Goal: Transaction & Acquisition: Book appointment/travel/reservation

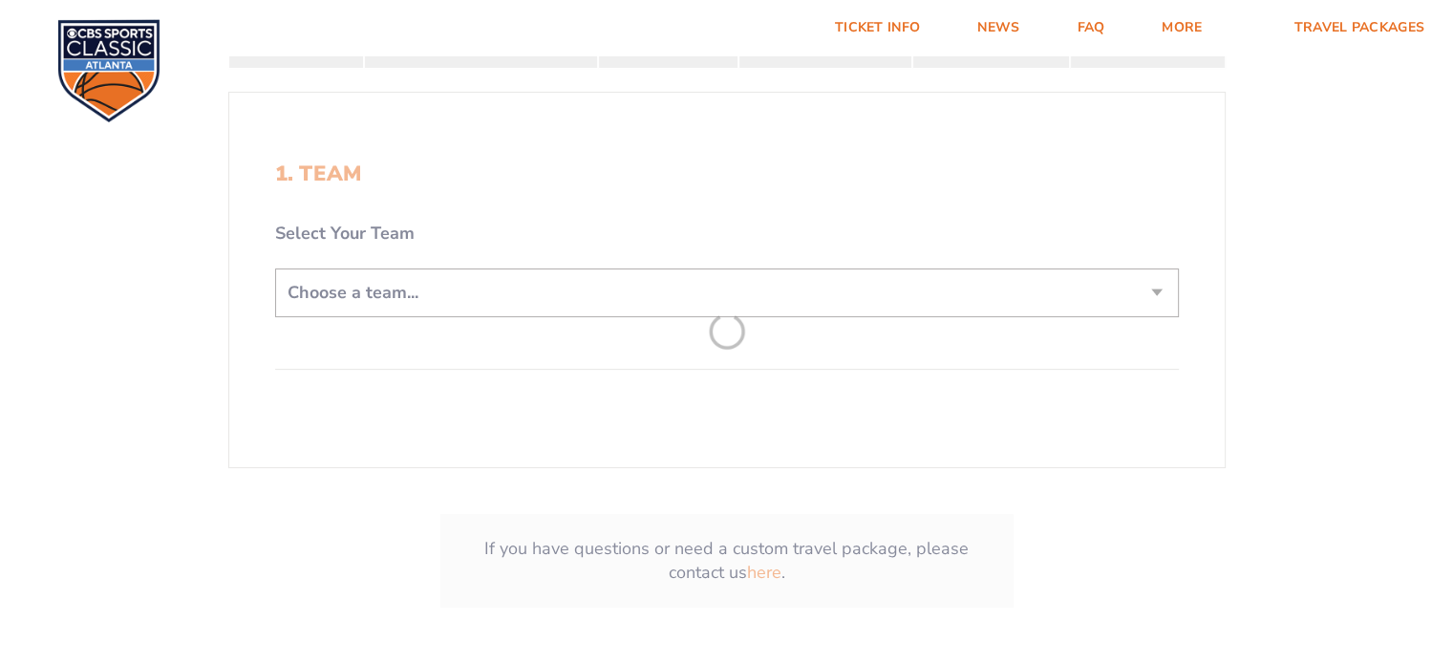
scroll to position [382, 0]
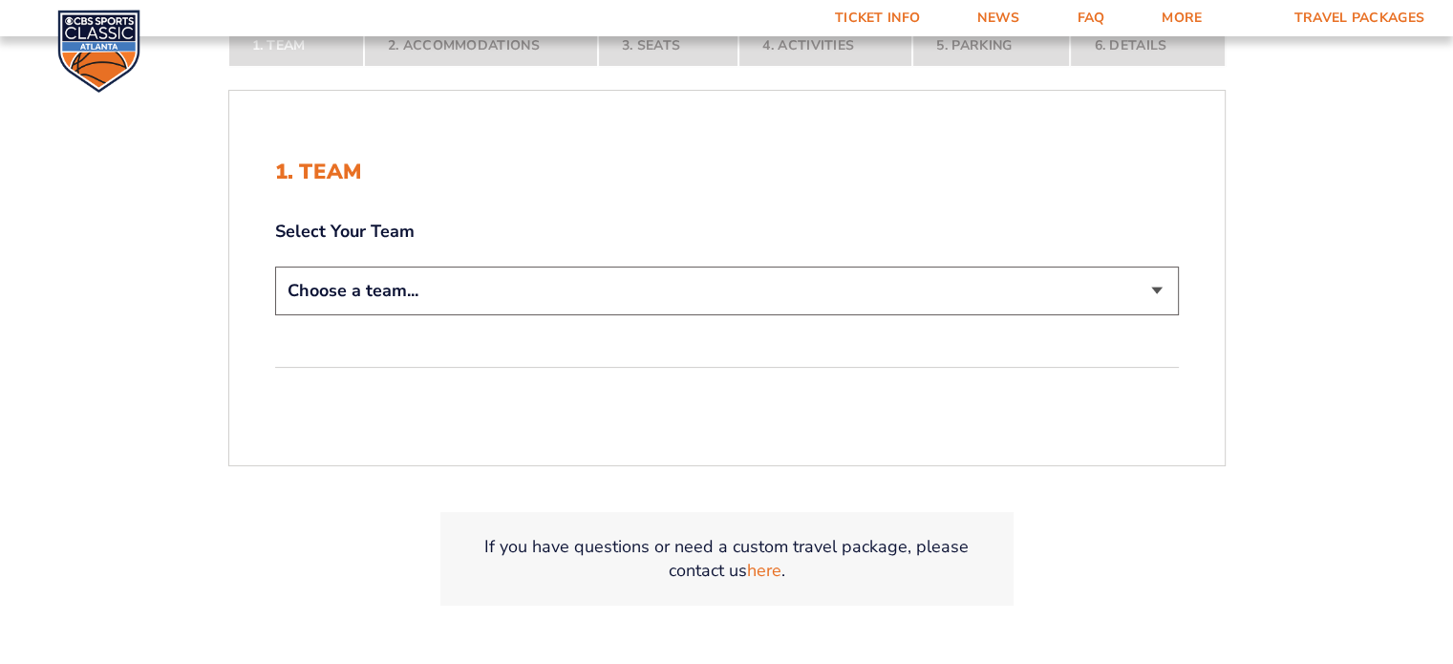
click at [493, 296] on select "Choose a team... [US_STATE] Wildcats [US_STATE] State Buckeyes [US_STATE] Tar H…" at bounding box center [727, 290] width 904 height 49
select select "12956"
click at [275, 266] on select "Choose a team... [US_STATE] Wildcats [US_STATE] State Buckeyes [US_STATE] Tar H…" at bounding box center [727, 290] width 904 height 49
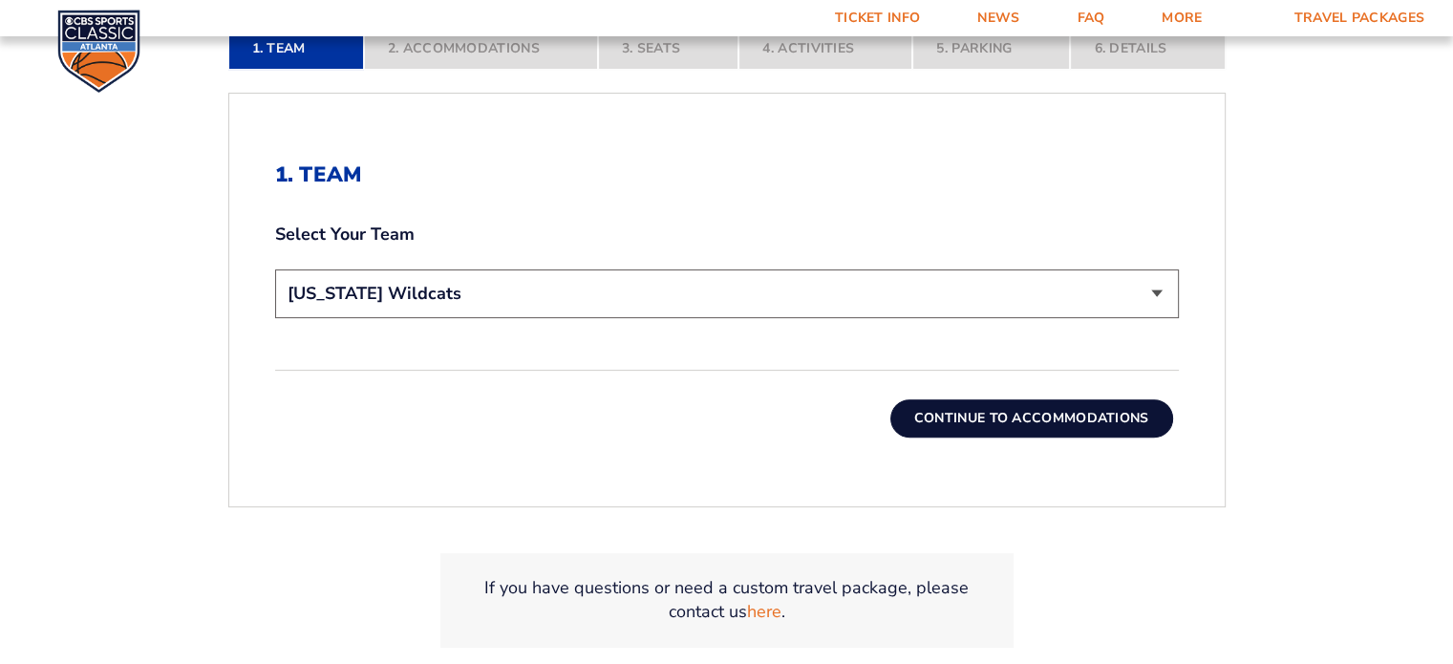
scroll to position [516, 0]
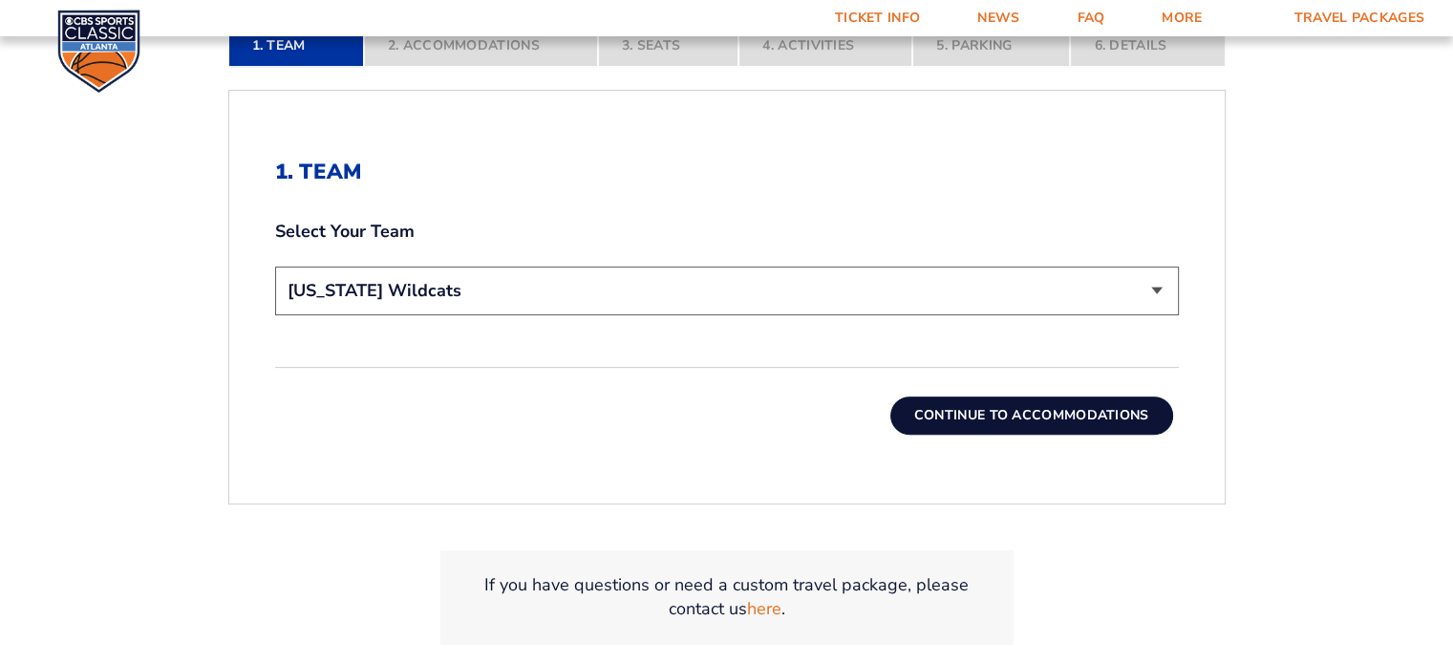
click at [979, 435] on div "1. Team Select Your Team Choose a team... [US_STATE] Wildcats [US_STATE] State …" at bounding box center [726, 297] width 995 height 367
click at [976, 416] on button "Continue To Accommodations" at bounding box center [1031, 415] width 283 height 38
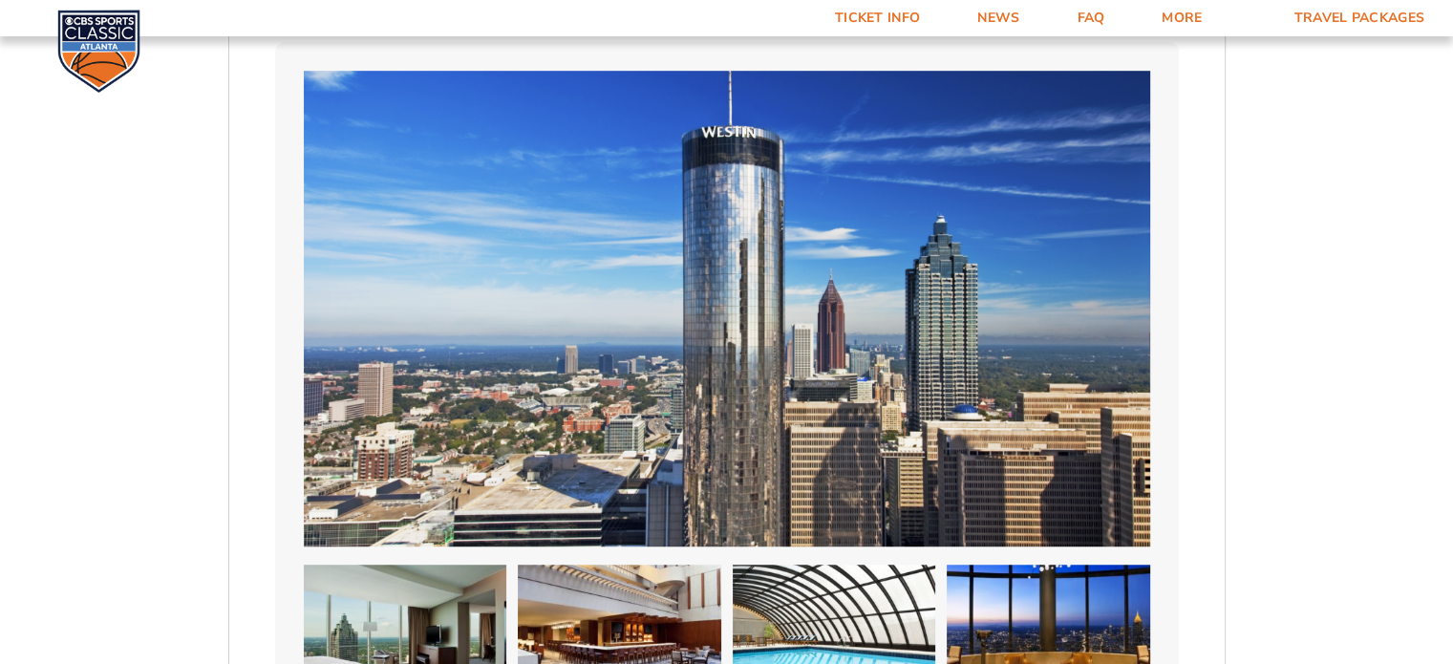
scroll to position [886, 0]
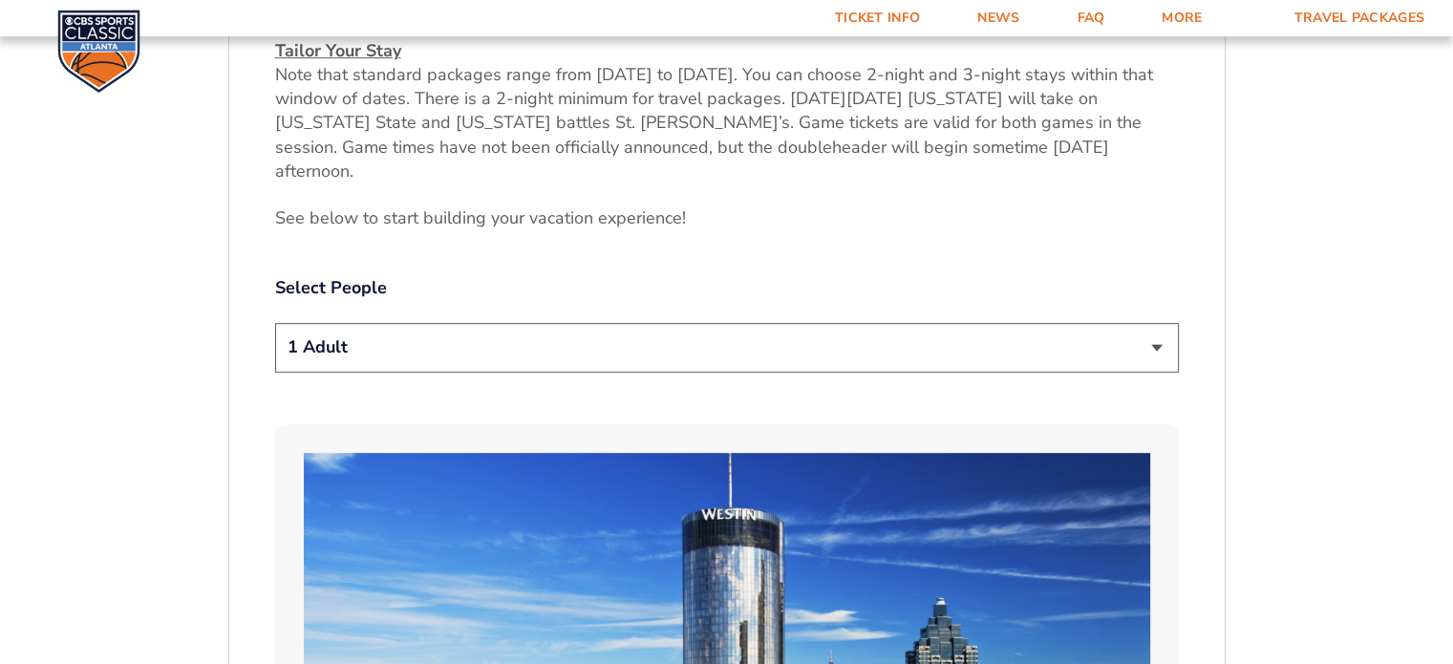
click at [610, 323] on select "1 Adult 2 Adults 3 Adults 4 Adults 2 Adults + 1 Child 2 Adults + 2 Children 2 A…" at bounding box center [727, 347] width 904 height 49
select select "2 Adults"
click at [275, 323] on select "1 Adult 2 Adults 3 Adults 4 Adults 2 Adults + 1 Child 2 Adults + 2 Children 2 A…" at bounding box center [727, 347] width 904 height 49
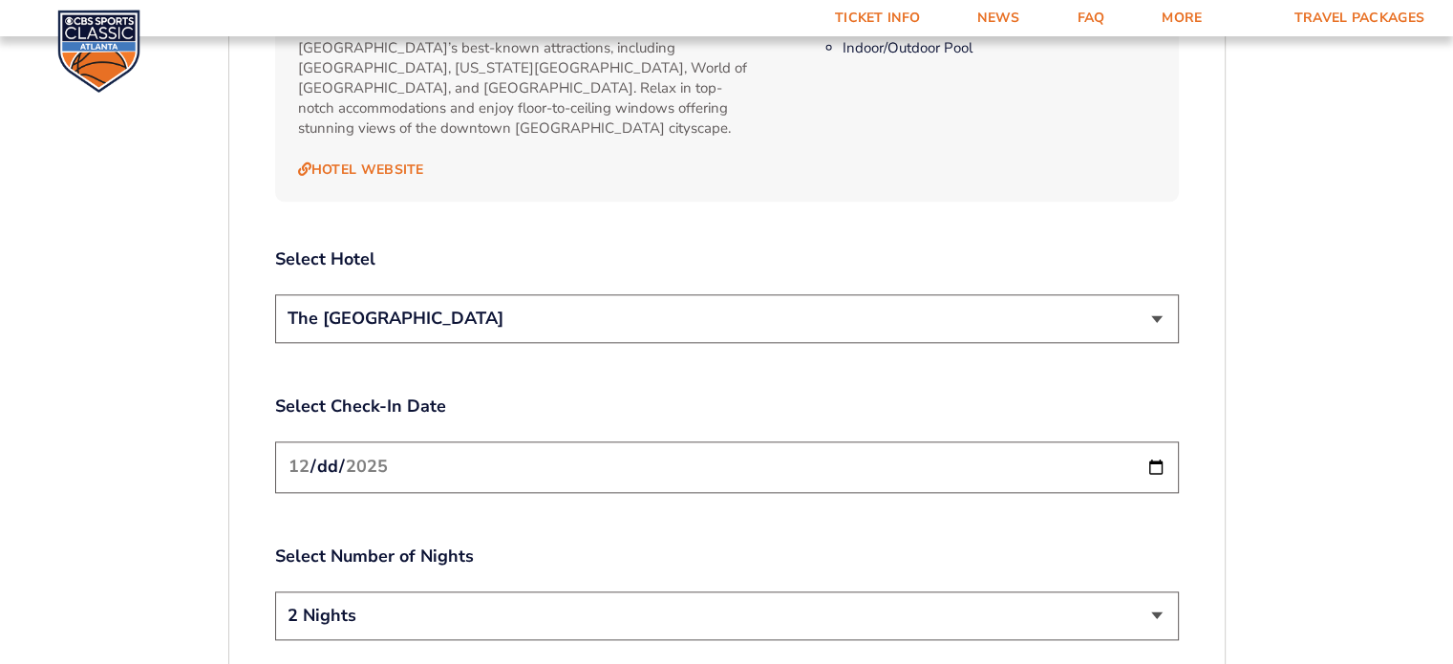
scroll to position [2128, 0]
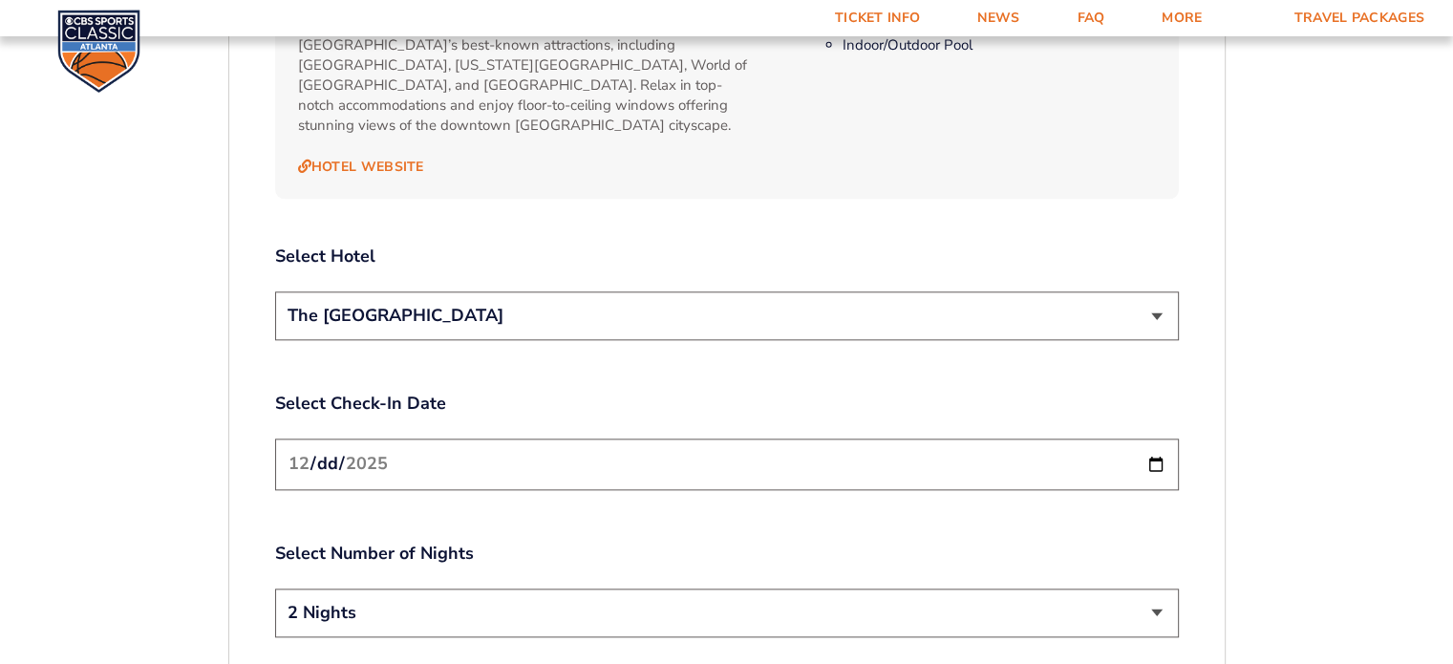
click at [890, 291] on select "The [GEOGRAPHIC_DATA]" at bounding box center [727, 315] width 904 height 49
click at [786, 392] on label "Select Check-In Date" at bounding box center [727, 404] width 904 height 24
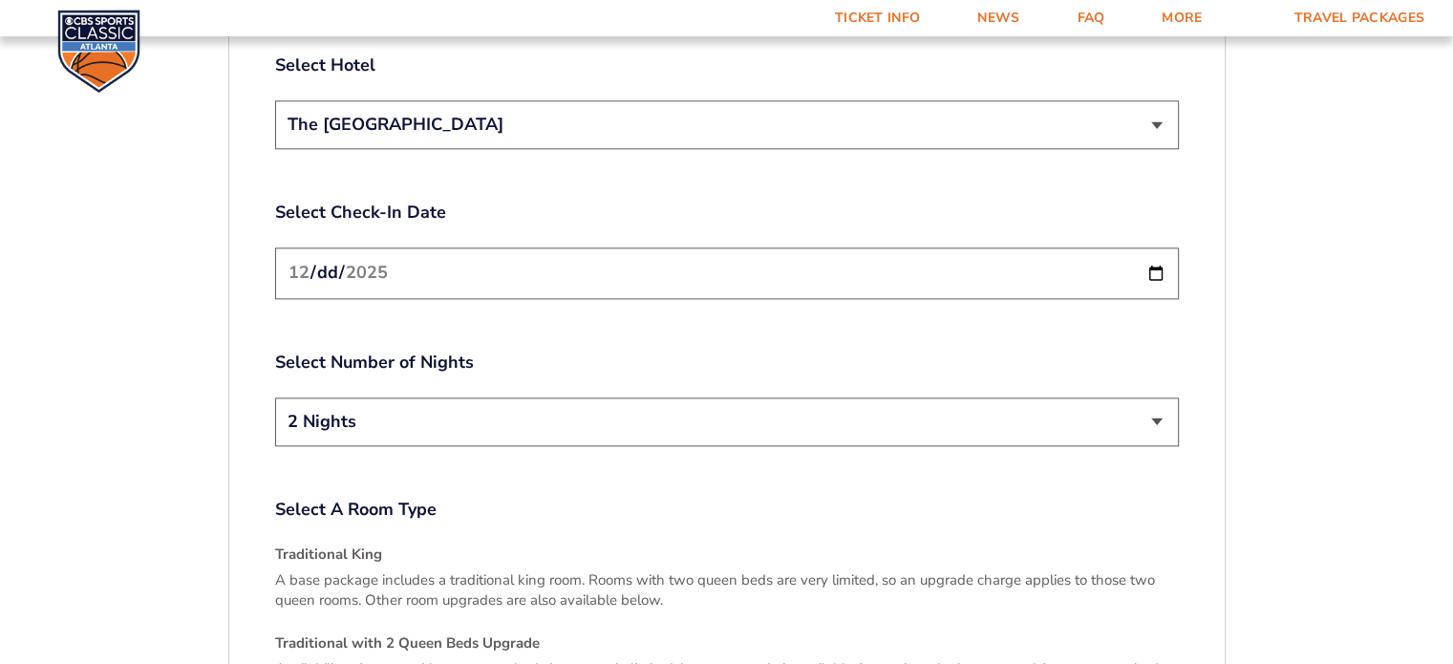
scroll to position [2415, 0]
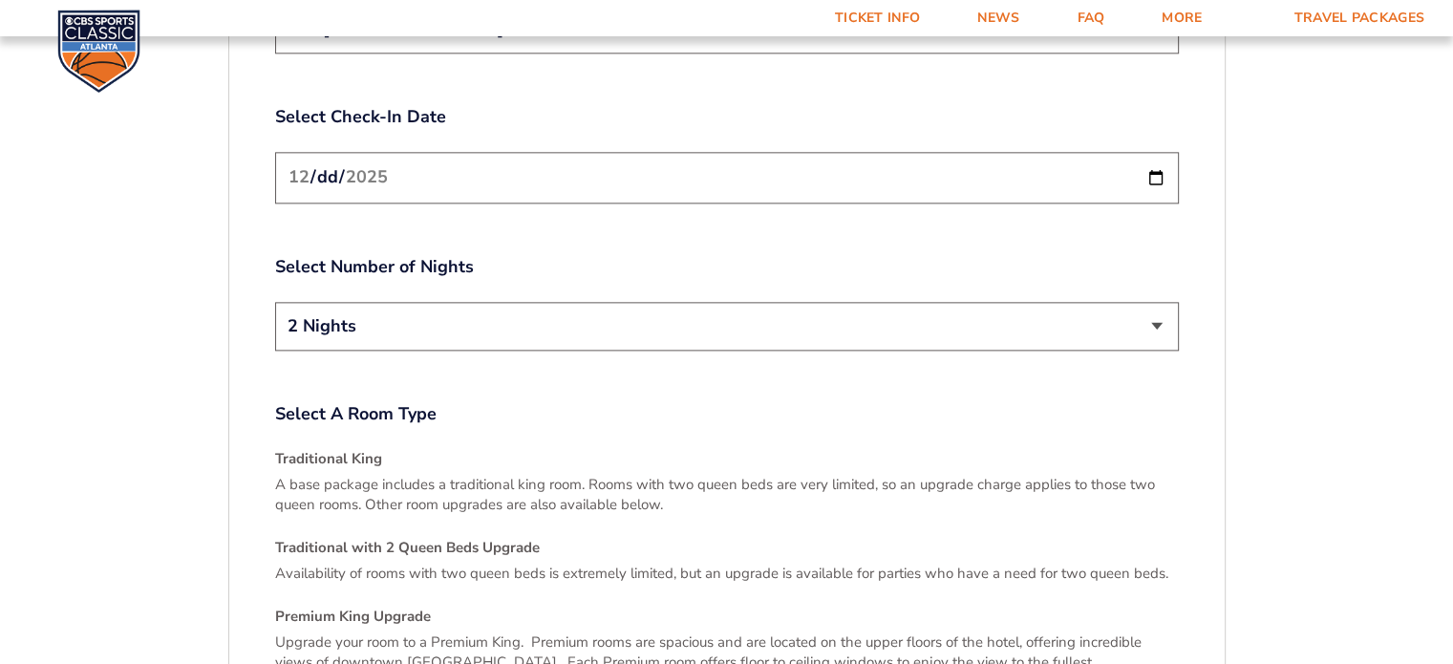
click at [1142, 302] on select "2 Nights 3 Nights" at bounding box center [727, 326] width 904 height 49
drag, startPoint x: 1299, startPoint y: 279, endPoint x: 1277, endPoint y: 276, distance: 22.2
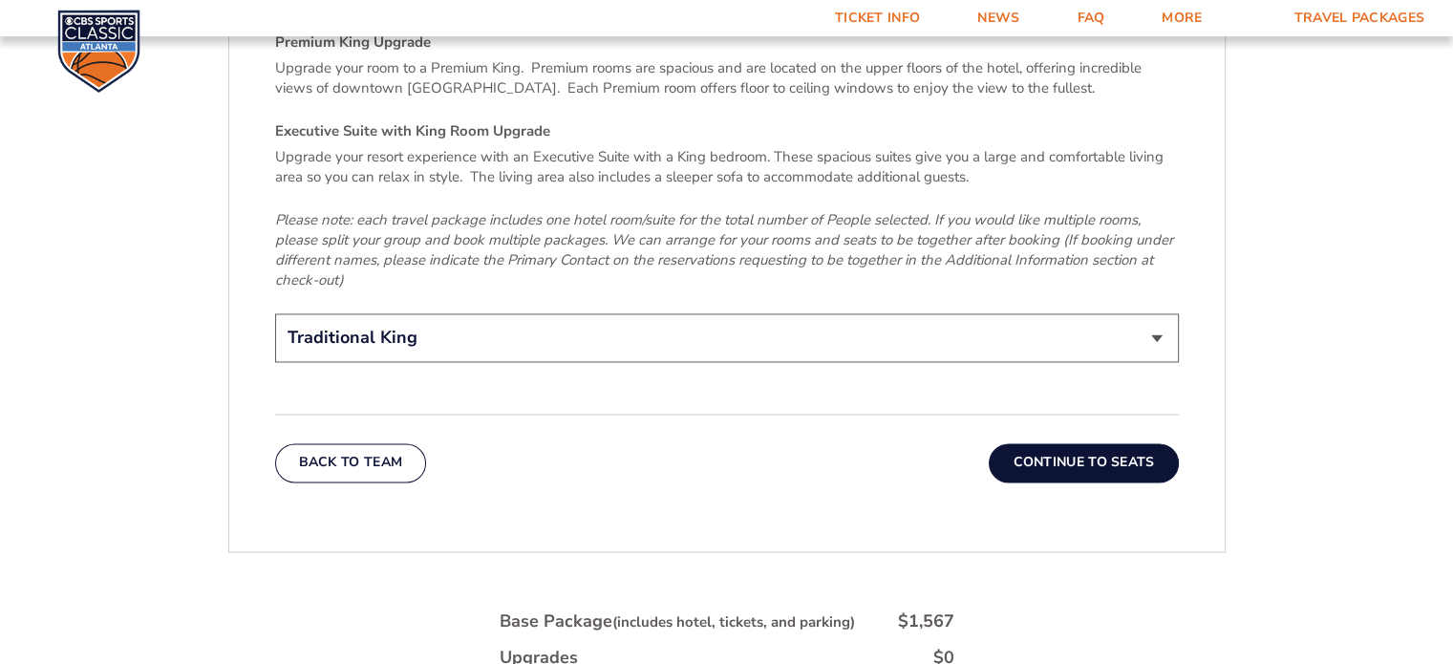
scroll to position [3083, 0]
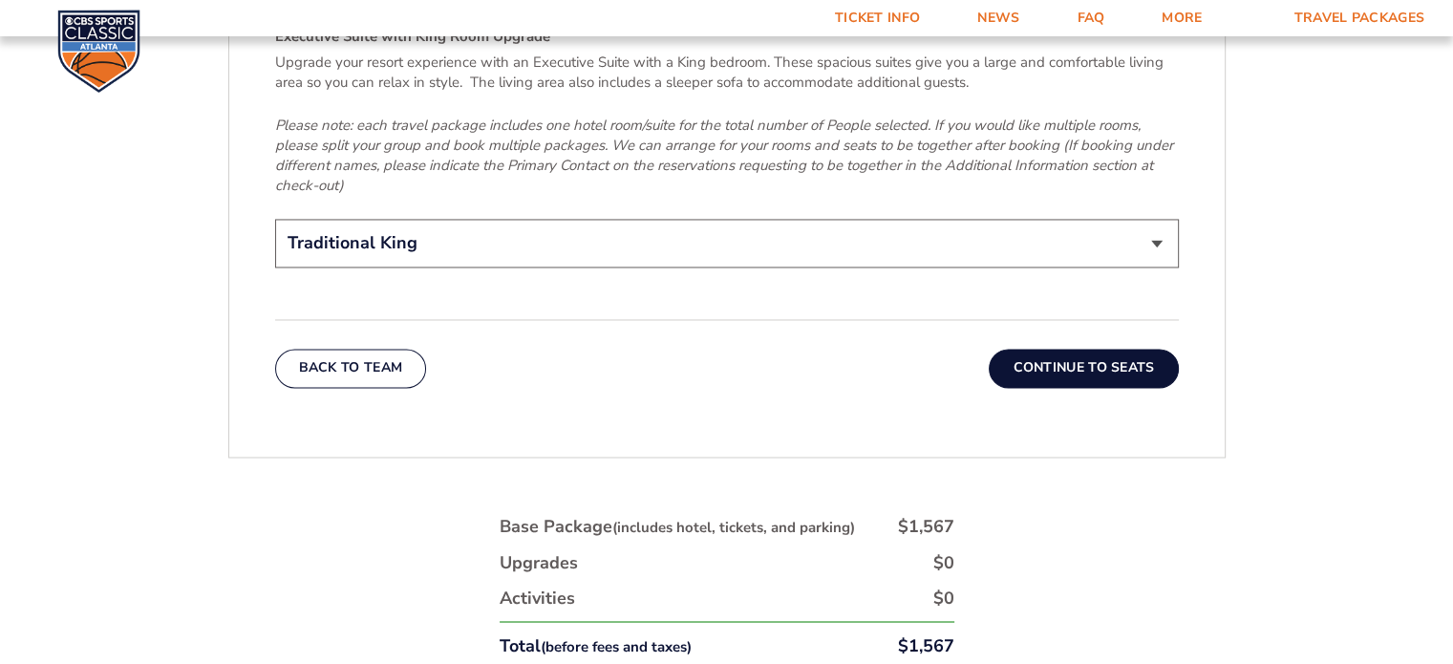
click at [450, 219] on select "Traditional King Traditional with 2 Queen Beds Upgrade (+$95 per night) Premium…" at bounding box center [727, 243] width 904 height 49
select select "Traditional with 2 Queen Beds Upgrade"
click at [275, 219] on select "Traditional King Traditional with 2 Queen Beds Upgrade (+$95 per night) Premium…" at bounding box center [727, 243] width 904 height 49
click at [698, 127] on em "Please note: each travel package includes one hotel room/suite for the total nu…" at bounding box center [724, 155] width 898 height 79
click at [1100, 349] on button "Continue To Seats" at bounding box center [1083, 368] width 189 height 38
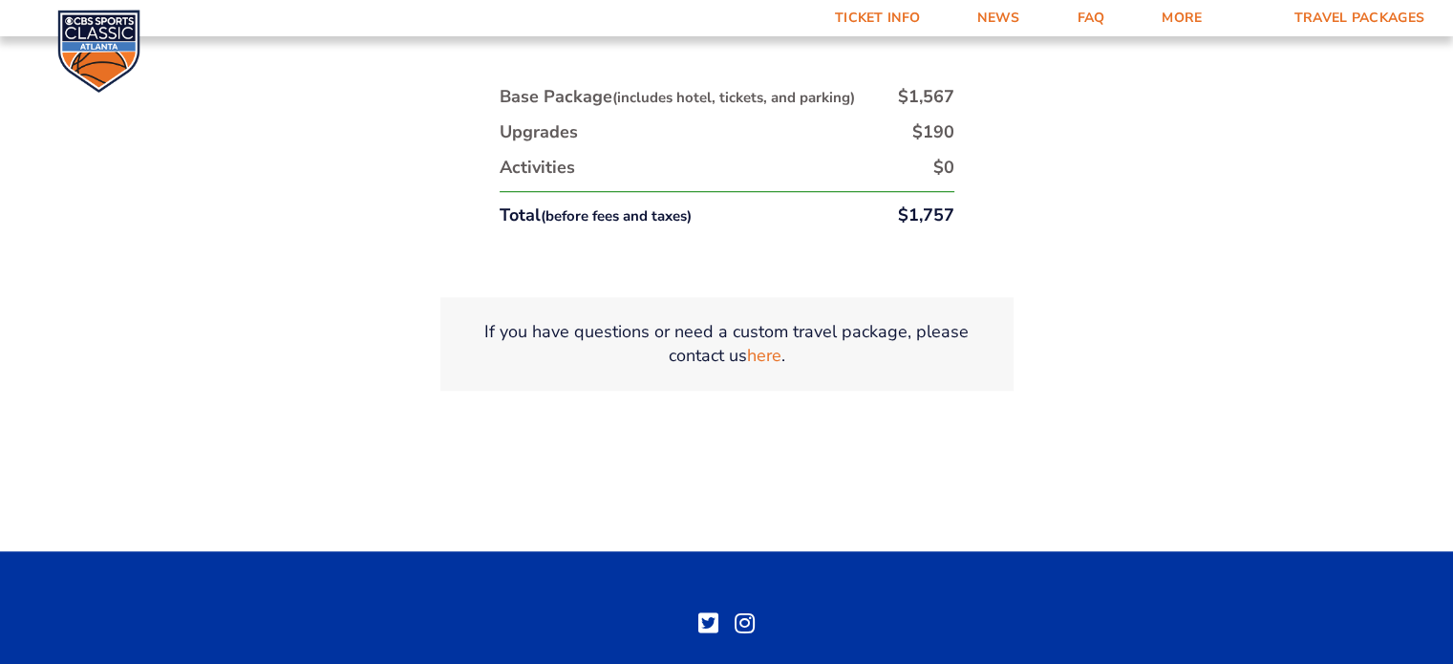
scroll to position [1145, 0]
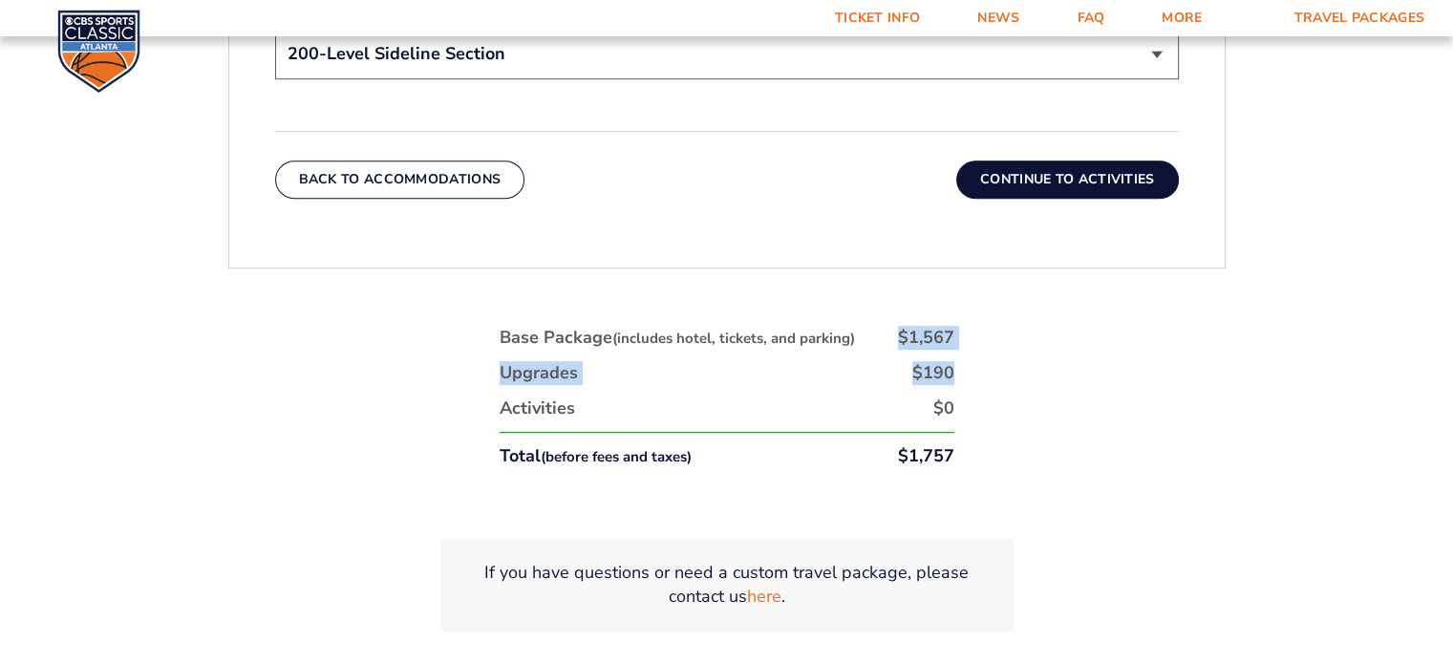
drag, startPoint x: 898, startPoint y: 335, endPoint x: 1165, endPoint y: 368, distance: 269.4
click at [1165, 368] on div "1. Team 2. Accommodations 3. Seats 4. Activities 5. Parking 6. Details 1. Team …" at bounding box center [726, 37] width 1089 height 1374
click at [1166, 368] on div "1. Team 2. Accommodations 3. Seats 4. Activities 5. Parking 6. Details 1. Team …" at bounding box center [726, 37] width 1089 height 1374
drag, startPoint x: 894, startPoint y: 349, endPoint x: 1019, endPoint y: 362, distance: 125.8
click at [1018, 362] on div "1. Team 2. Accommodations 3. Seats 4. Activities 5. Parking 6. Details 1. Team …" at bounding box center [726, 37] width 1089 height 1374
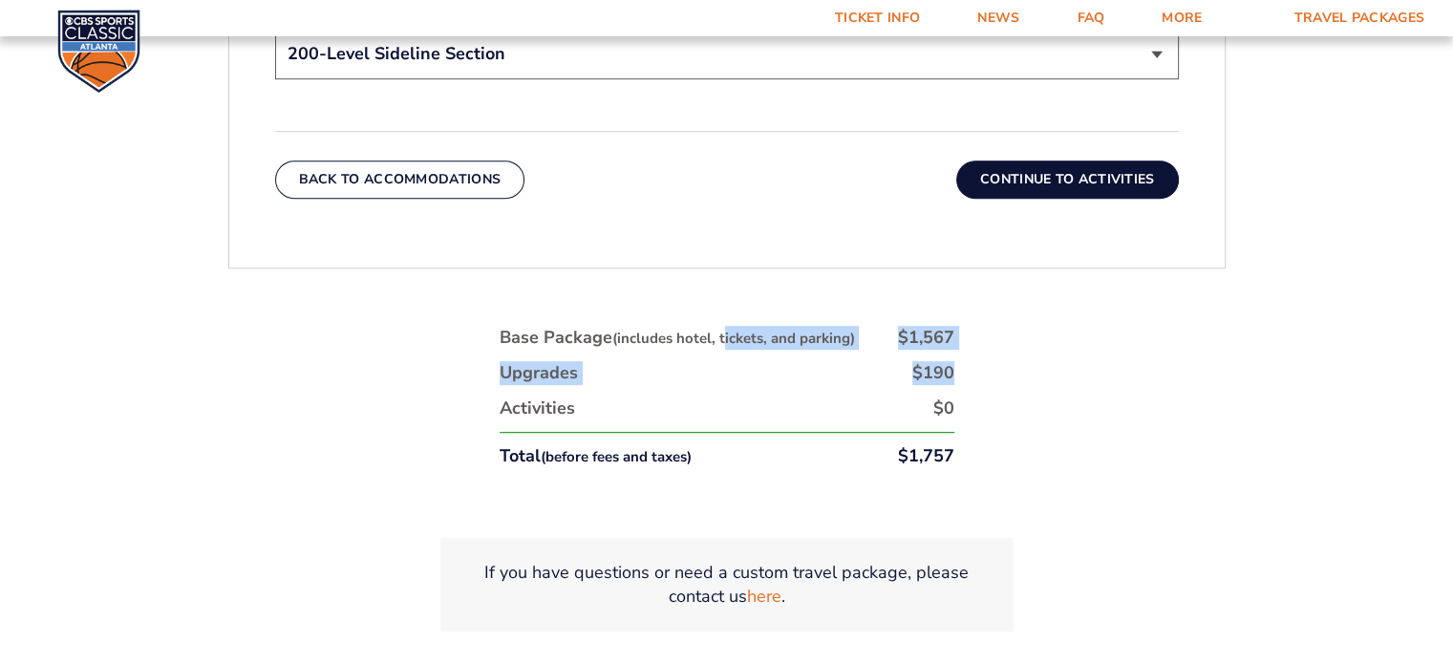
click at [1019, 362] on div "1. Team 2. Accommodations 3. Seats 4. Activities 5. Parking 6. Details 1. Team …" at bounding box center [726, 37] width 1089 height 1374
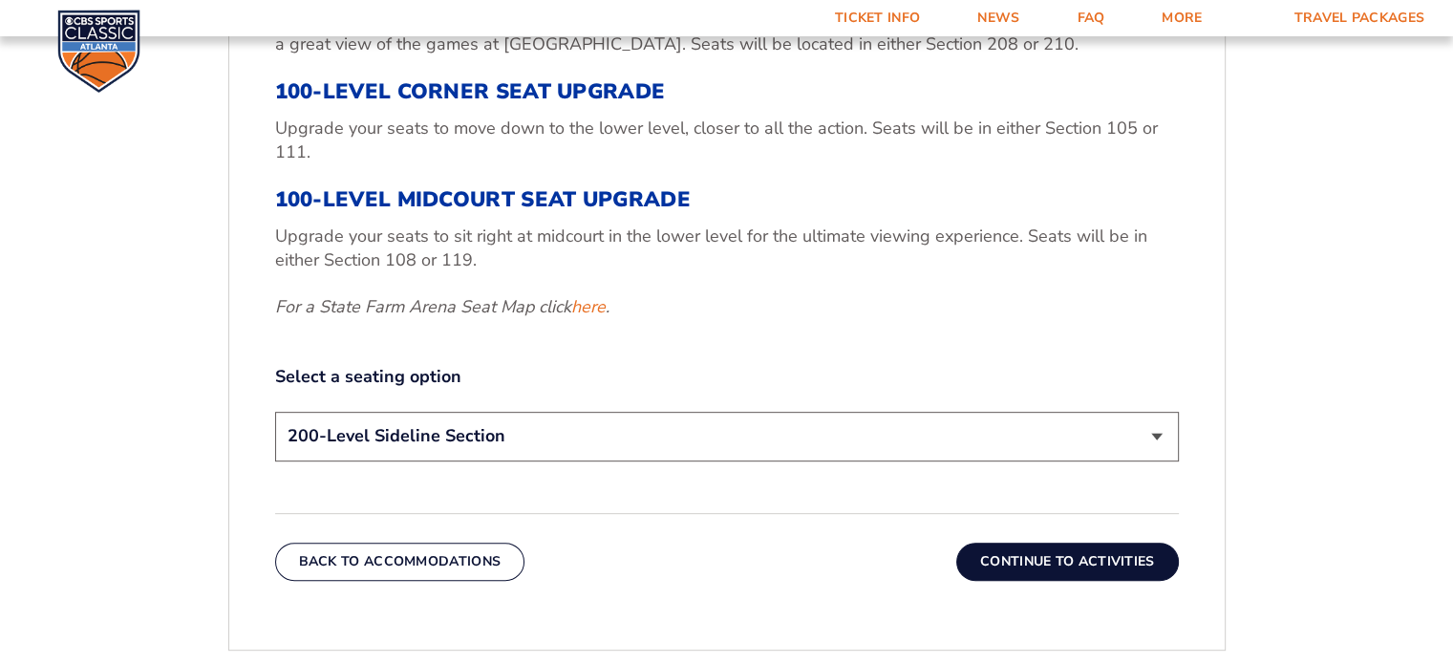
click at [554, 354] on div "3. Seats 200-Level Sideline Section Your base package includes a game ticket fo…" at bounding box center [727, 189] width 904 height 554
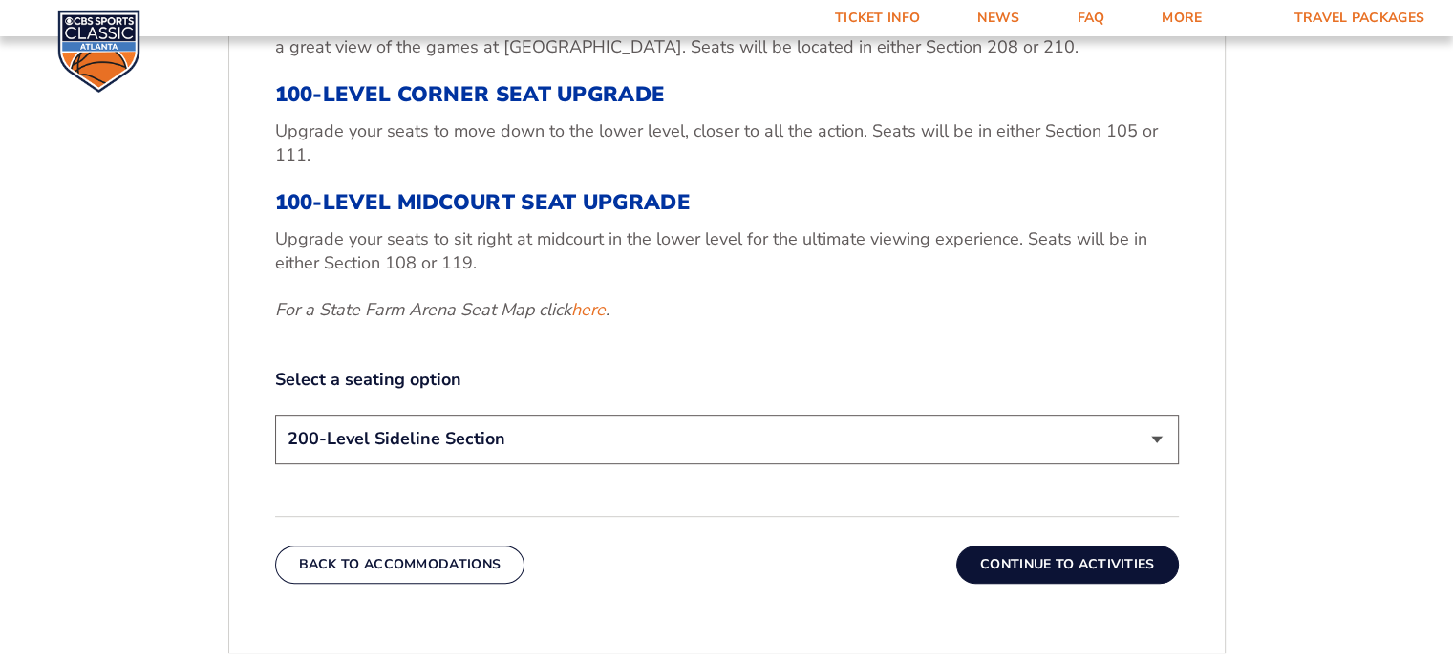
scroll to position [763, 0]
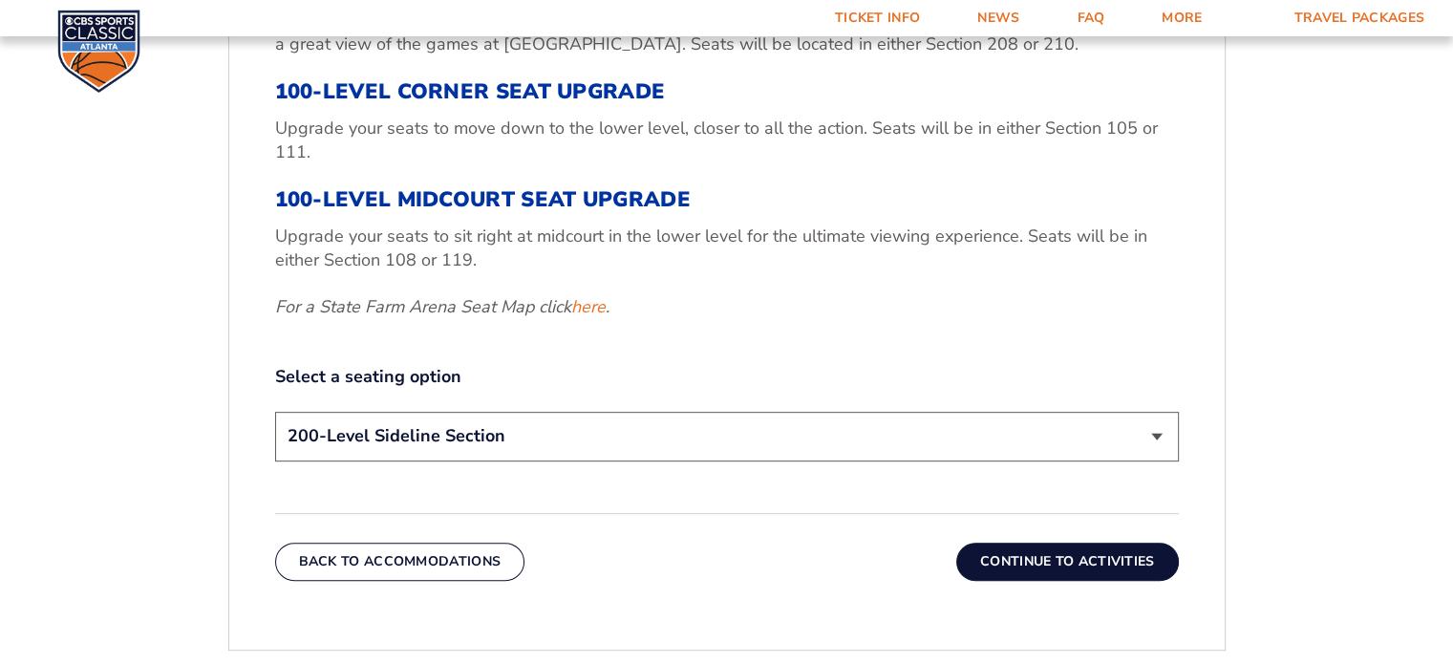
drag, startPoint x: 607, startPoint y: 446, endPoint x: 616, endPoint y: 458, distance: 14.3
click at [607, 446] on select "200-Level Sideline Section 100-Level Corner Seat Upgrade (+$120 per person) 100…" at bounding box center [727, 436] width 904 height 49
click at [800, 320] on div "3. Seats 200-Level Sideline Section Your base package includes a game ticket fo…" at bounding box center [727, 189] width 904 height 554
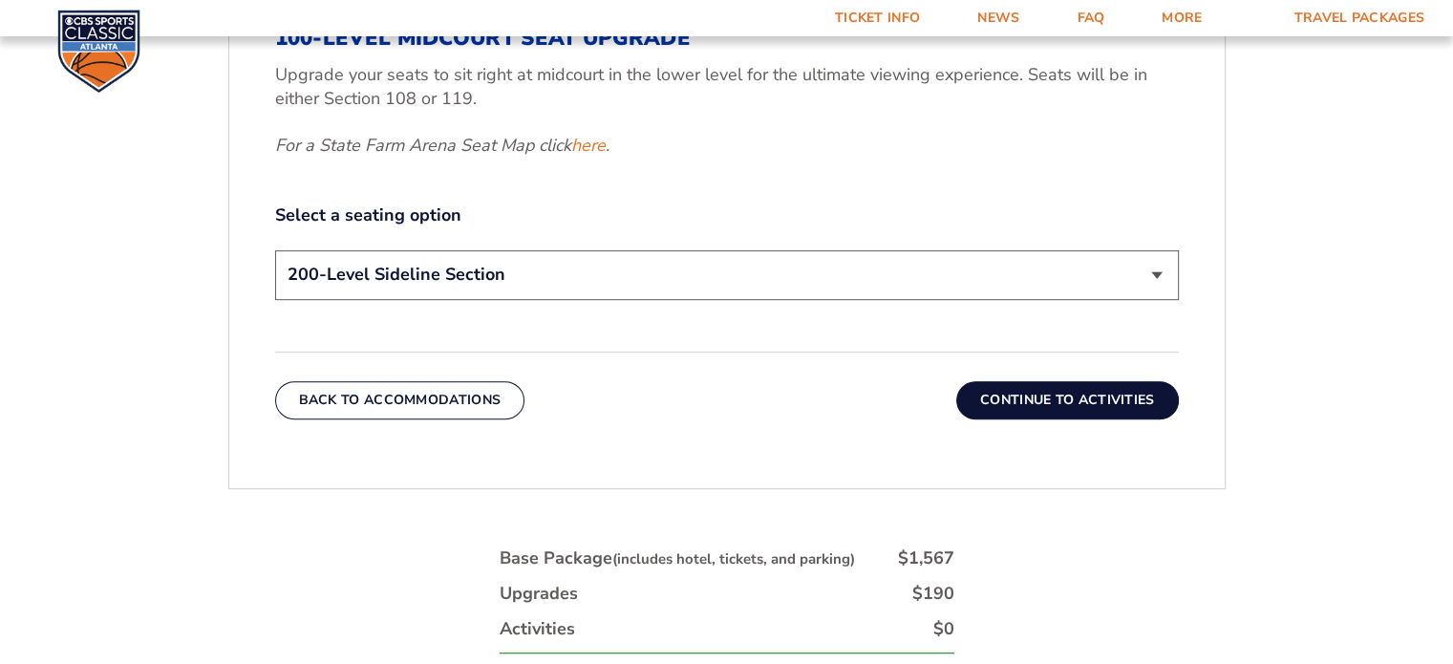
scroll to position [954, 0]
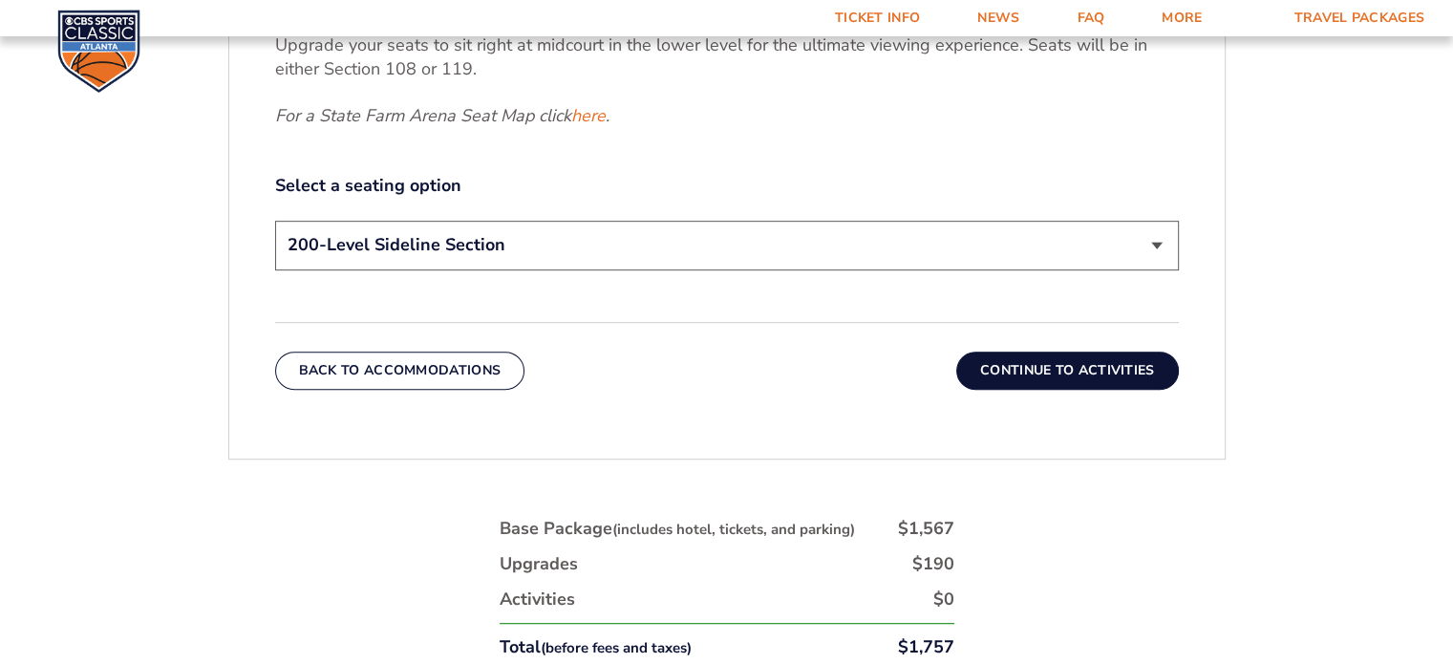
click at [1123, 371] on button "Continue To Activities" at bounding box center [1067, 370] width 223 height 38
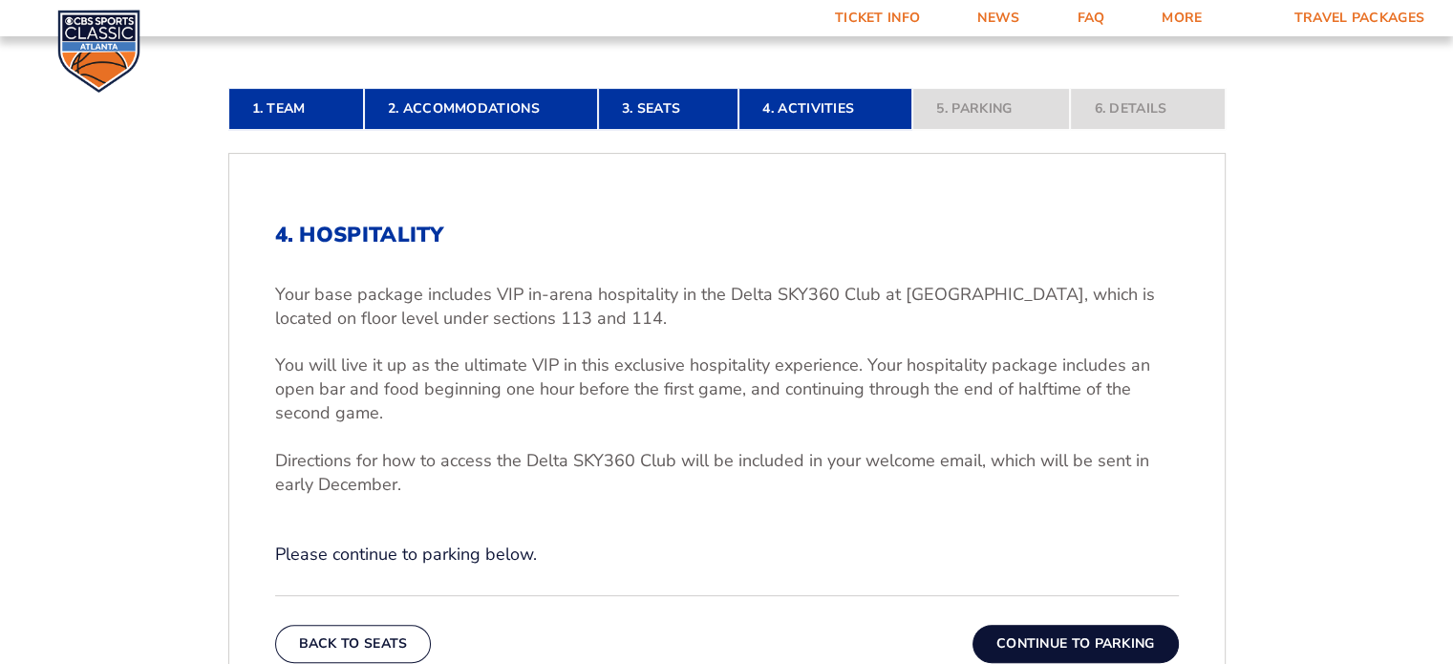
scroll to position [600, 0]
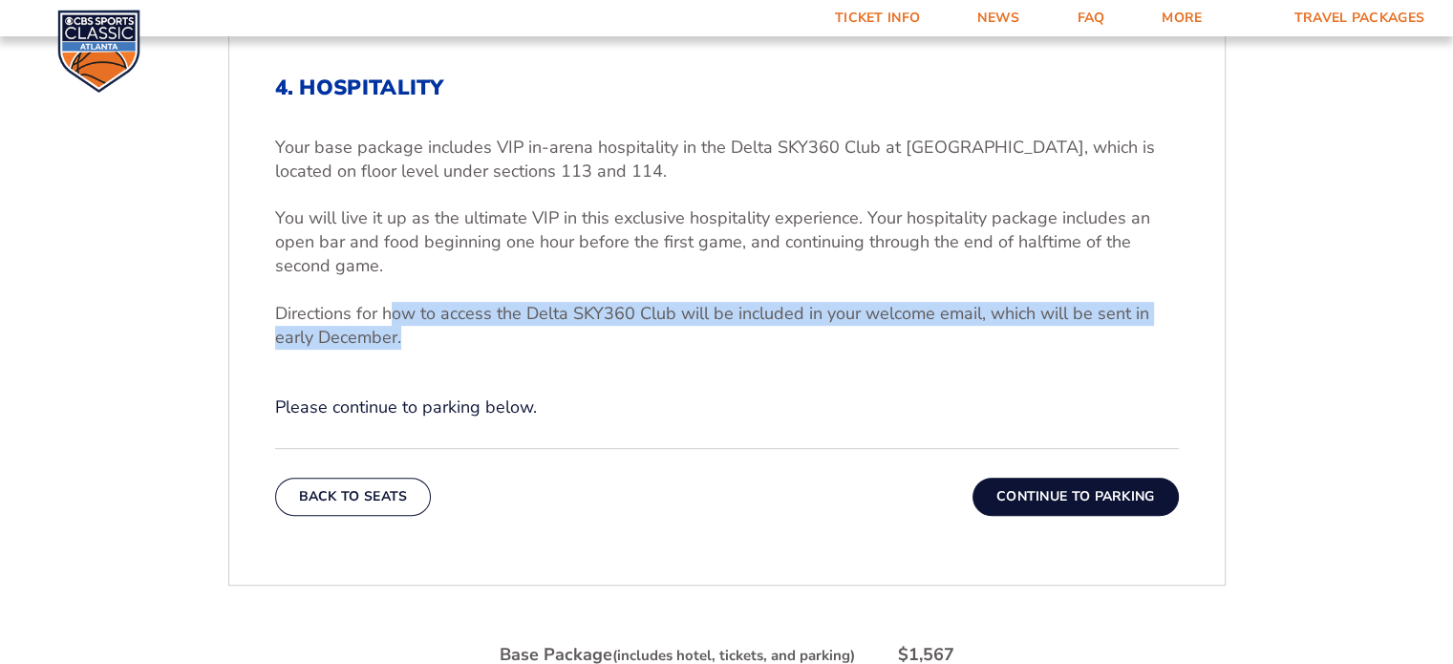
drag, startPoint x: 601, startPoint y: 311, endPoint x: 932, endPoint y: 340, distance: 332.7
click at [931, 340] on div "Your base package includes VIP in-arena hospitality in the Delta SKY360 Club at…" at bounding box center [727, 243] width 904 height 214
click at [932, 340] on p "Directions for how to access the Delta SKY360 Club will be included in your wel…" at bounding box center [727, 326] width 904 height 48
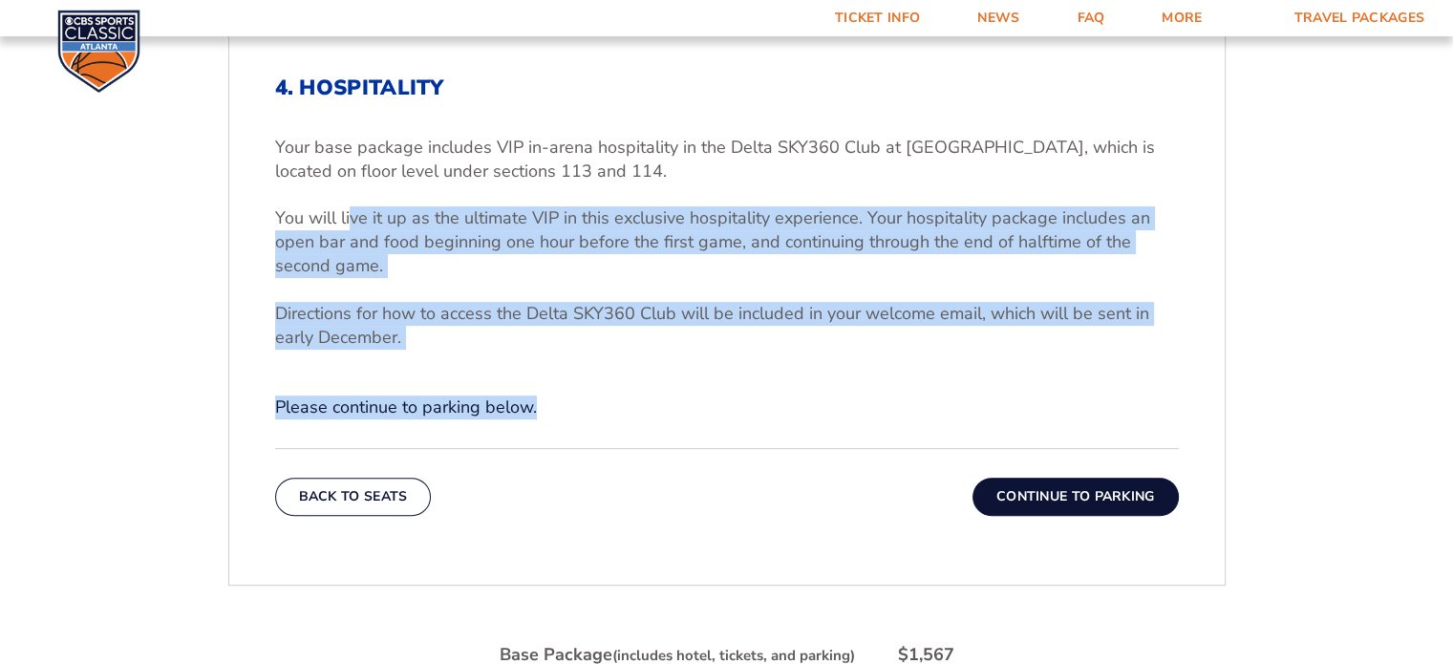
drag, startPoint x: 351, startPoint y: 202, endPoint x: 888, endPoint y: 377, distance: 565.7
click at [892, 378] on div "4. Hospitality Your base package includes VIP in-arena hospitality in the Delta…" at bounding box center [727, 247] width 904 height 344
click at [888, 377] on div "4. Hospitality Your base package includes VIP in-arena hospitality in the Delta…" at bounding box center [727, 247] width 904 height 344
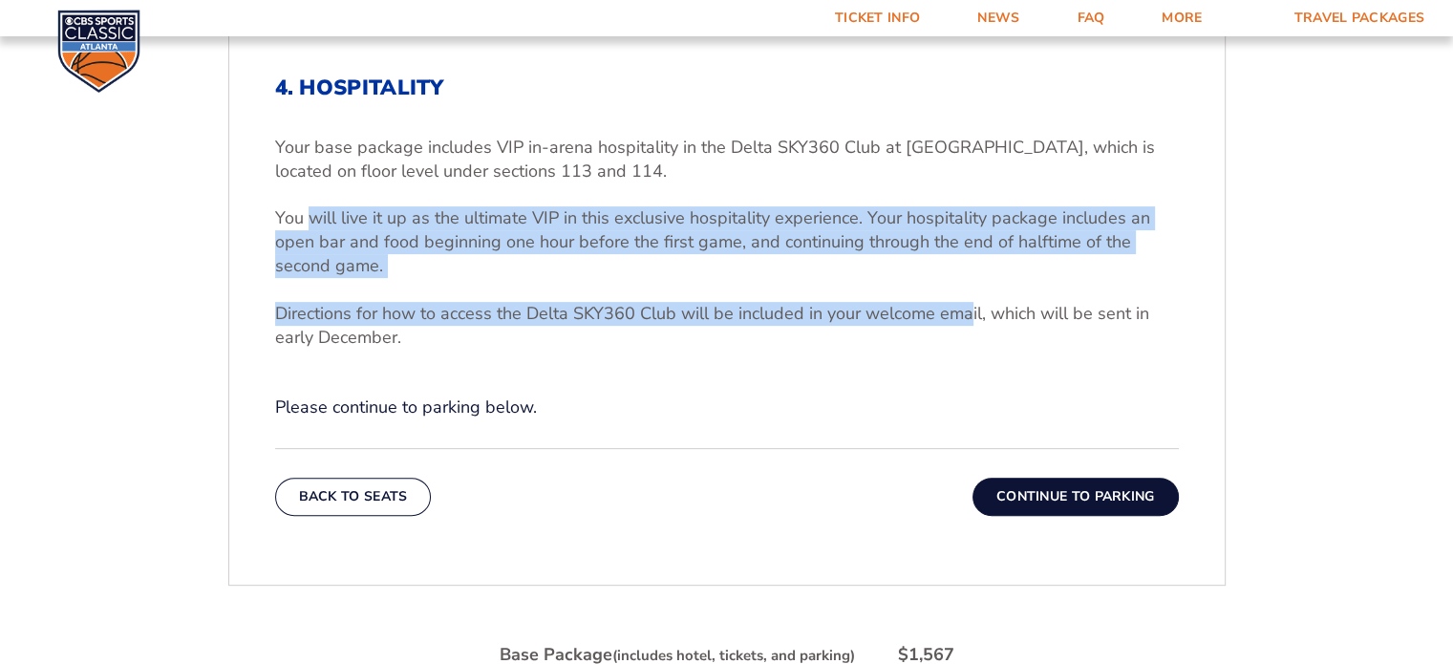
drag, startPoint x: 768, startPoint y: 280, endPoint x: 988, endPoint y: 327, distance: 224.6
click at [986, 327] on div "Your base package includes VIP in-arena hospitality in the Delta SKY360 Club at…" at bounding box center [727, 243] width 904 height 214
click at [987, 327] on p "Directions for how to access the Delta SKY360 Club will be included in your wel…" at bounding box center [727, 326] width 904 height 48
drag, startPoint x: 502, startPoint y: 209, endPoint x: 1079, endPoint y: 311, distance: 585.9
click at [1079, 312] on div "Your base package includes VIP in-arena hospitality in the Delta SKY360 Club at…" at bounding box center [727, 243] width 904 height 214
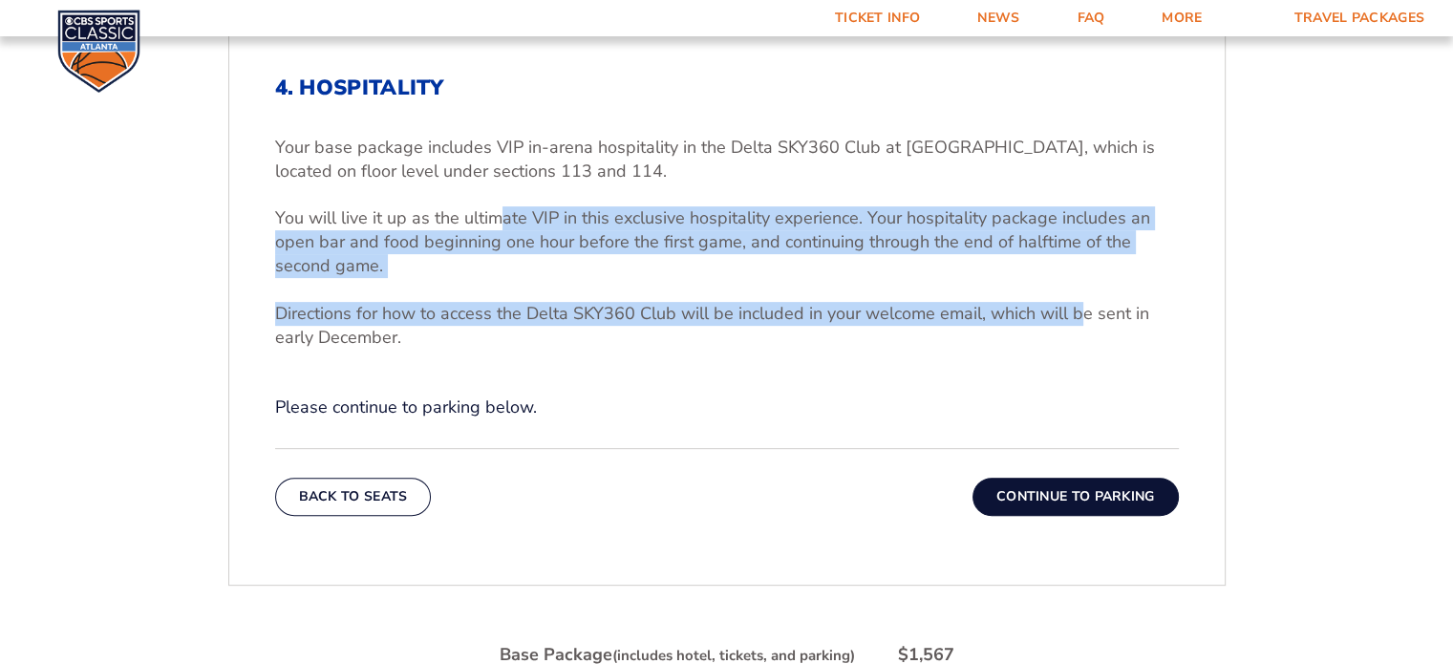
click at [1079, 311] on p "Directions for how to access the Delta SKY360 Club will be included in your wel…" at bounding box center [727, 326] width 904 height 48
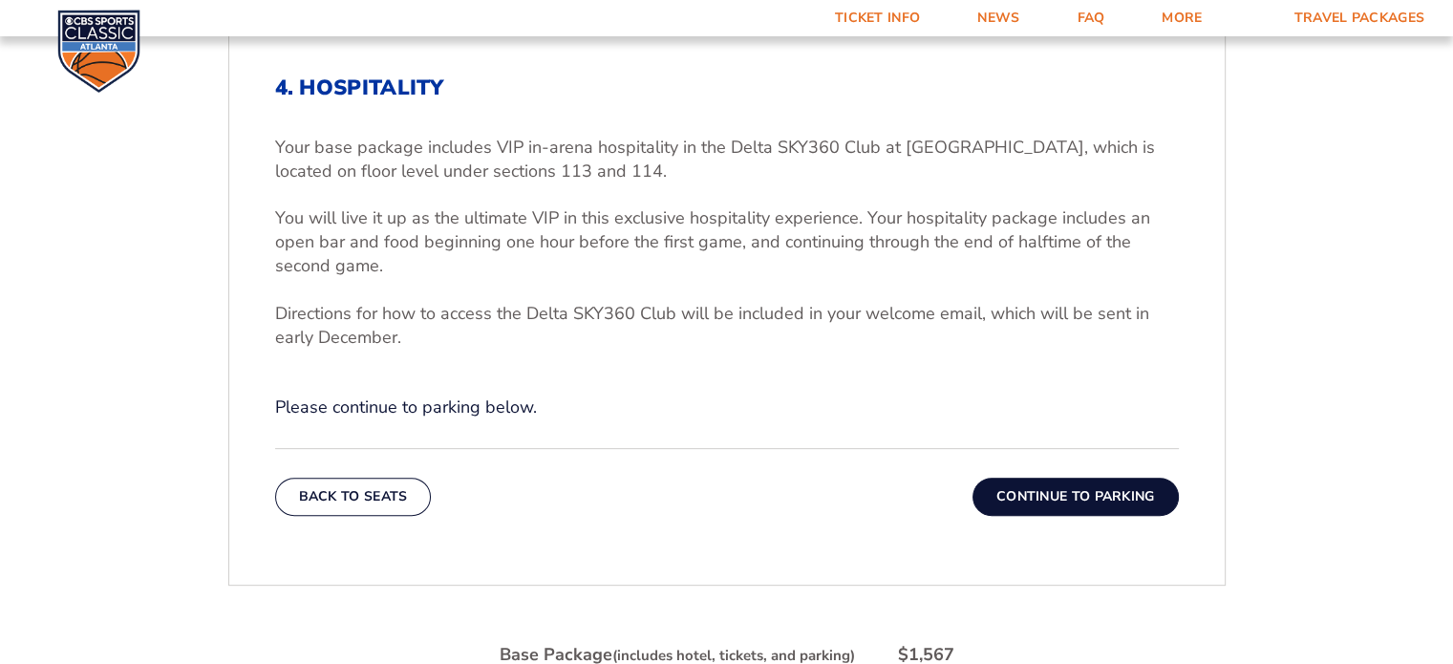
click at [758, 242] on p "You will live it up as the ultimate VIP in this exclusive hospitality experienc…" at bounding box center [727, 242] width 904 height 73
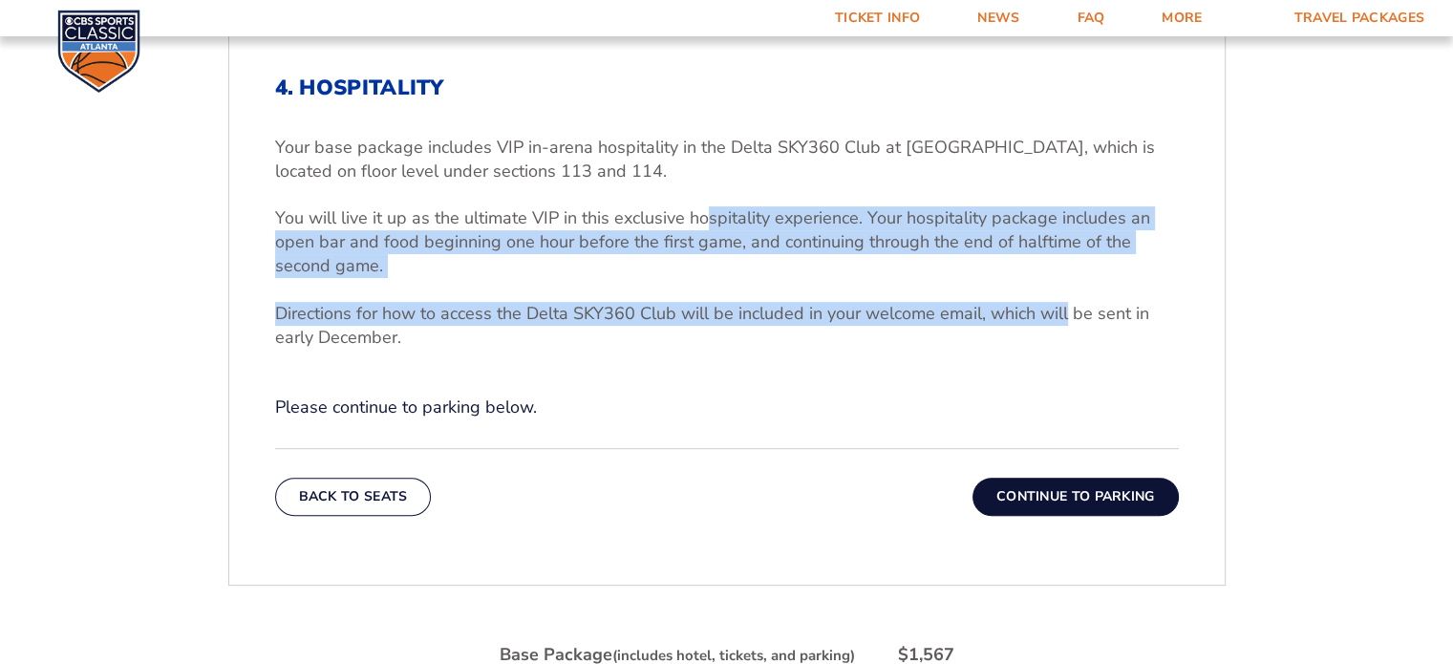
drag, startPoint x: 1064, startPoint y: 301, endPoint x: 1172, endPoint y: 313, distance: 108.6
click at [1172, 313] on div "Your base package includes VIP in-arena hospitality in the Delta SKY360 Club at…" at bounding box center [727, 243] width 904 height 214
click at [1171, 312] on p "Directions for how to access the Delta SKY360 Club will be included in your wel…" at bounding box center [727, 326] width 904 height 48
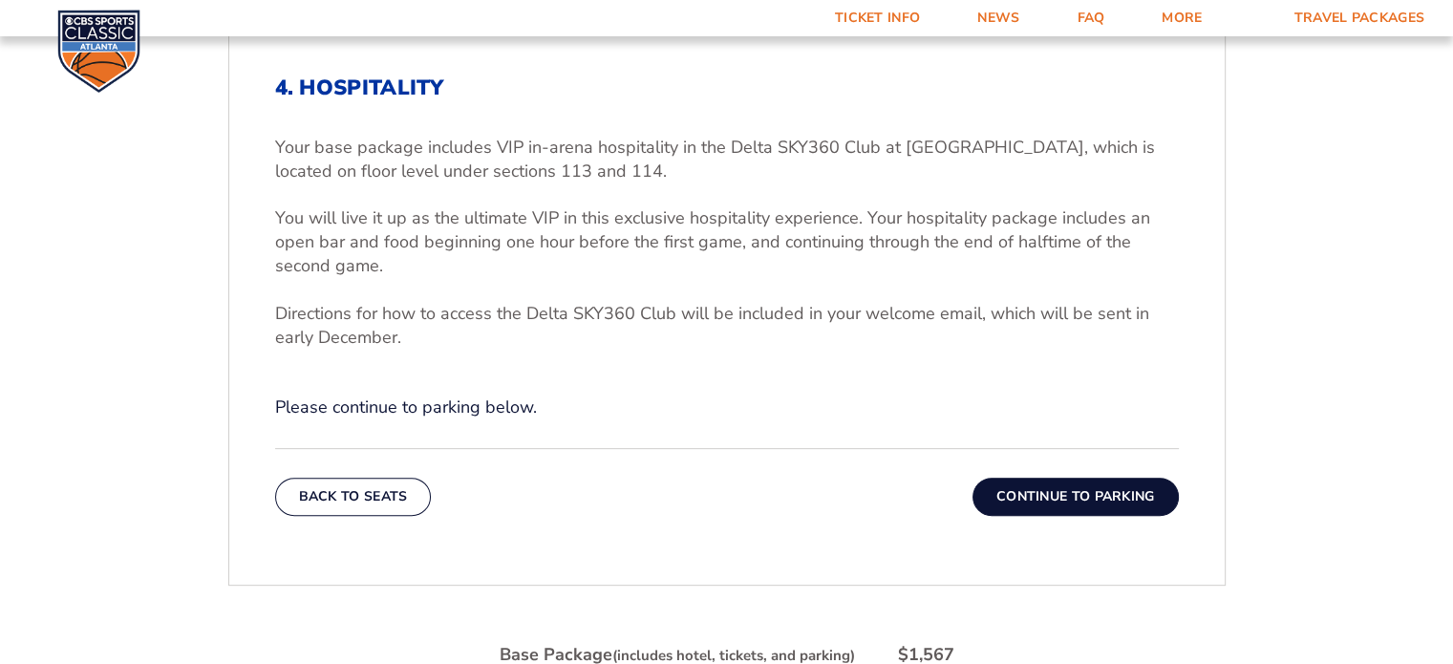
click at [851, 231] on p "You will live it up as the ultimate VIP in this exclusive hospitality experienc…" at bounding box center [727, 242] width 904 height 73
click at [1104, 493] on button "Continue To Parking" at bounding box center [1075, 497] width 206 height 38
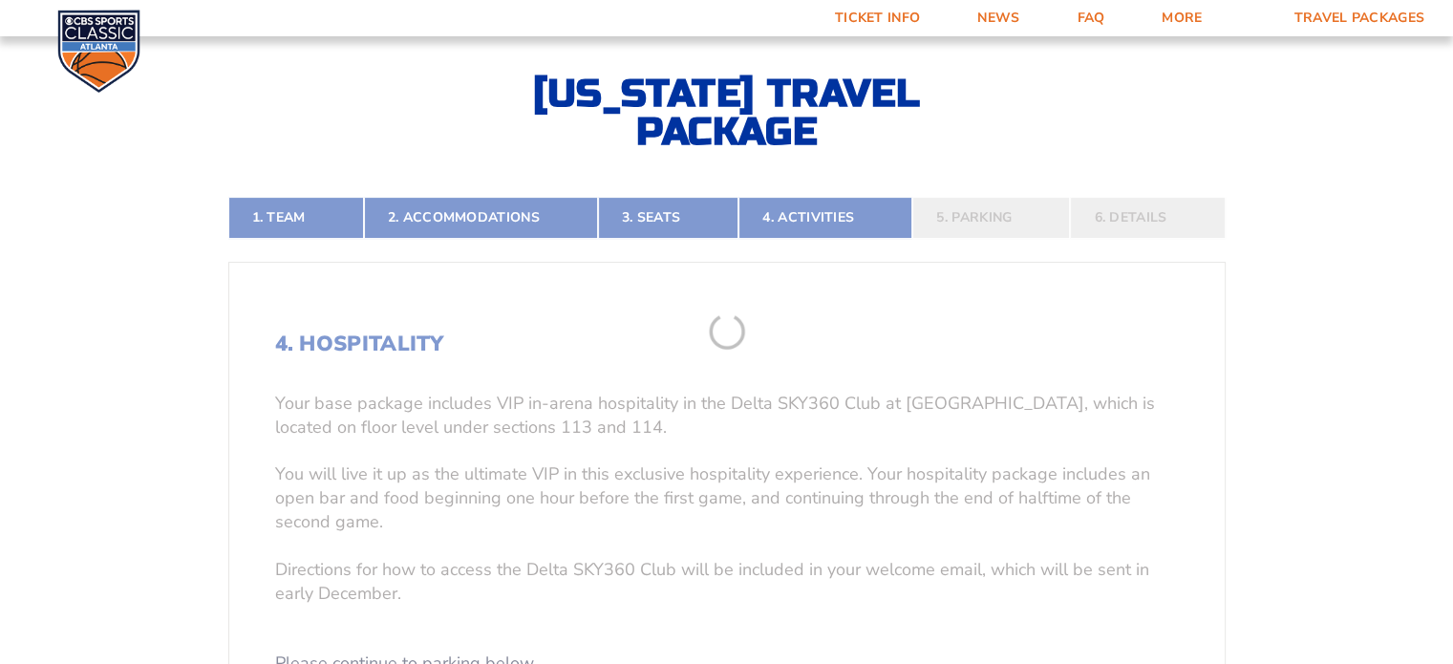
scroll to position [313, 0]
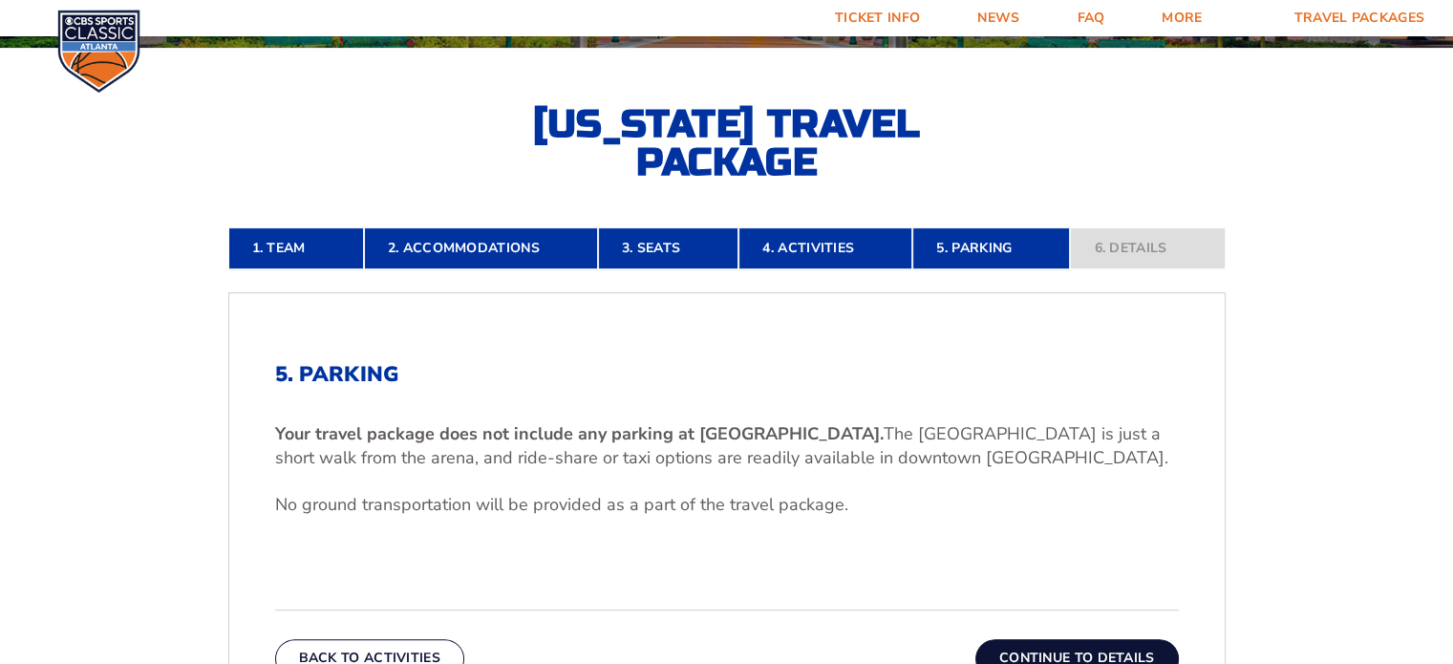
click at [279, 370] on h2 "5. Parking" at bounding box center [727, 374] width 904 height 25
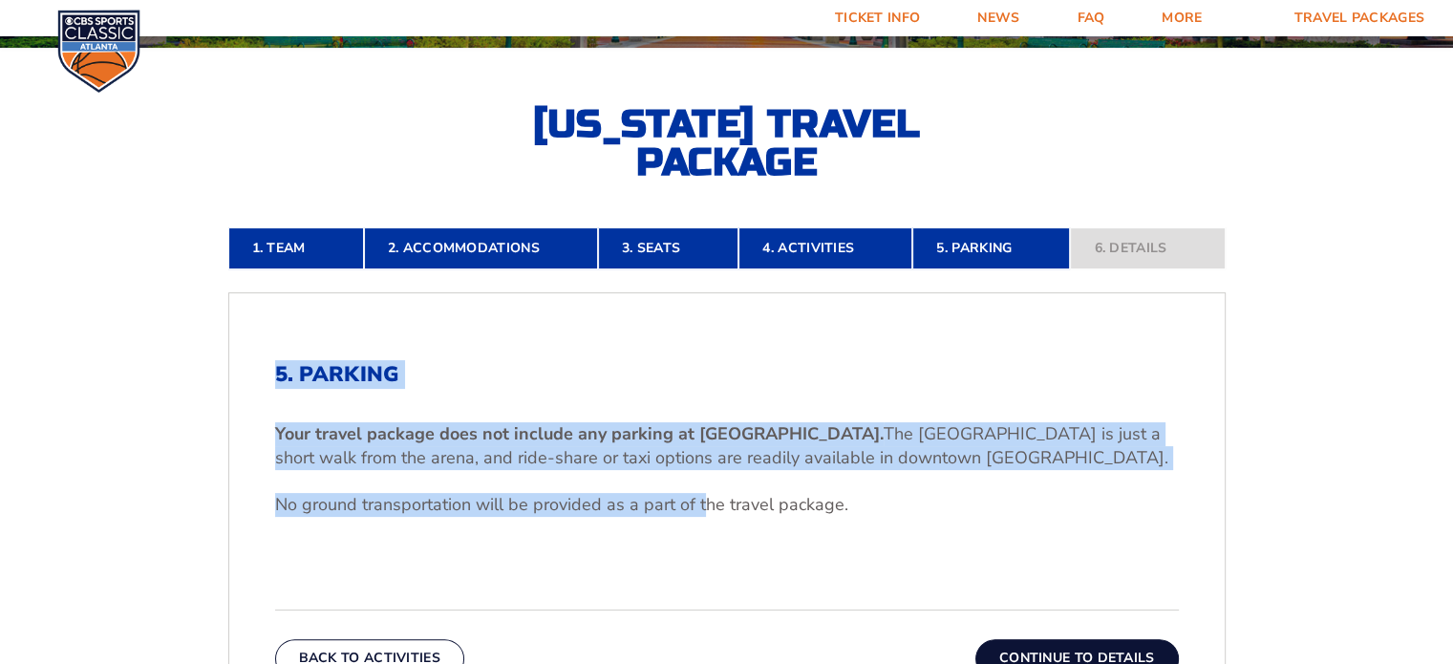
drag, startPoint x: 557, startPoint y: 438, endPoint x: 730, endPoint y: 479, distance: 177.5
click at [730, 480] on div "5. Parking Your travel package does not include any parking at [GEOGRAPHIC_DATA…" at bounding box center [727, 463] width 904 height 202
click at [730, 479] on div "Your travel package does not include any parking at [GEOGRAPHIC_DATA]. The [GEO…" at bounding box center [727, 493] width 904 height 142
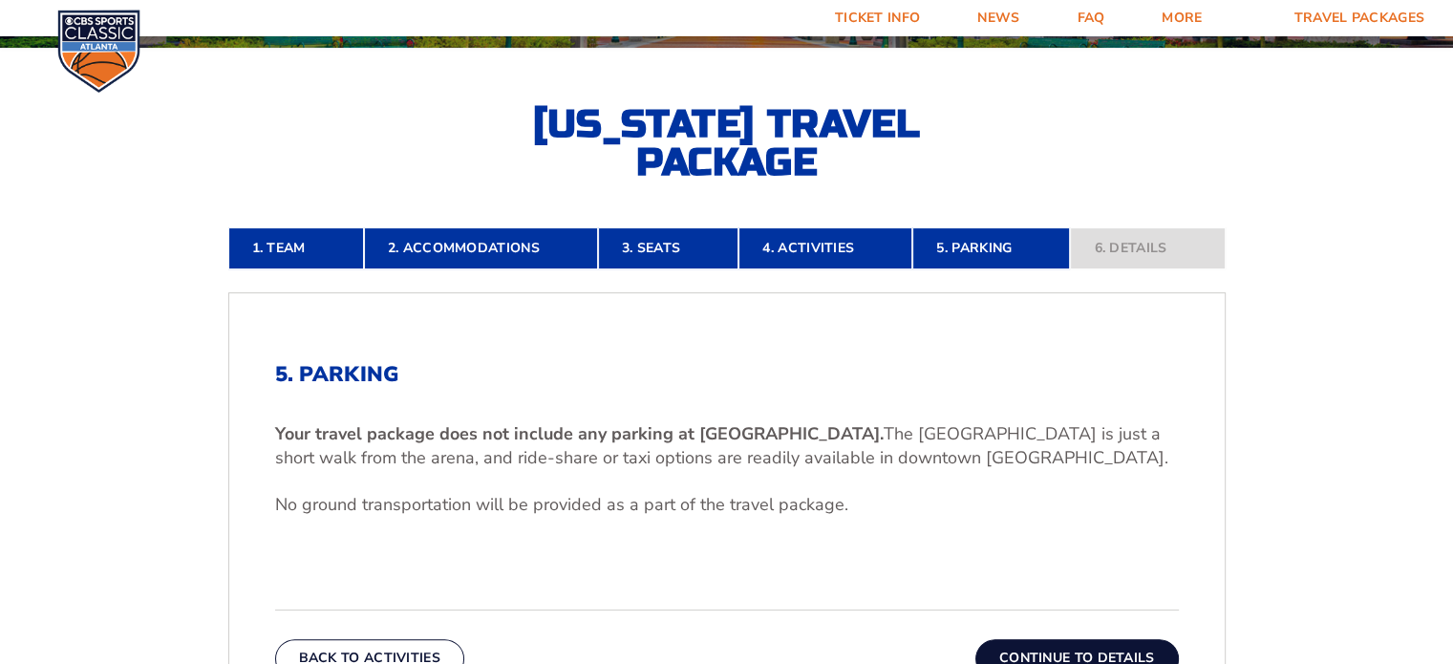
click at [1138, 642] on button "Continue To Details" at bounding box center [1076, 658] width 203 height 38
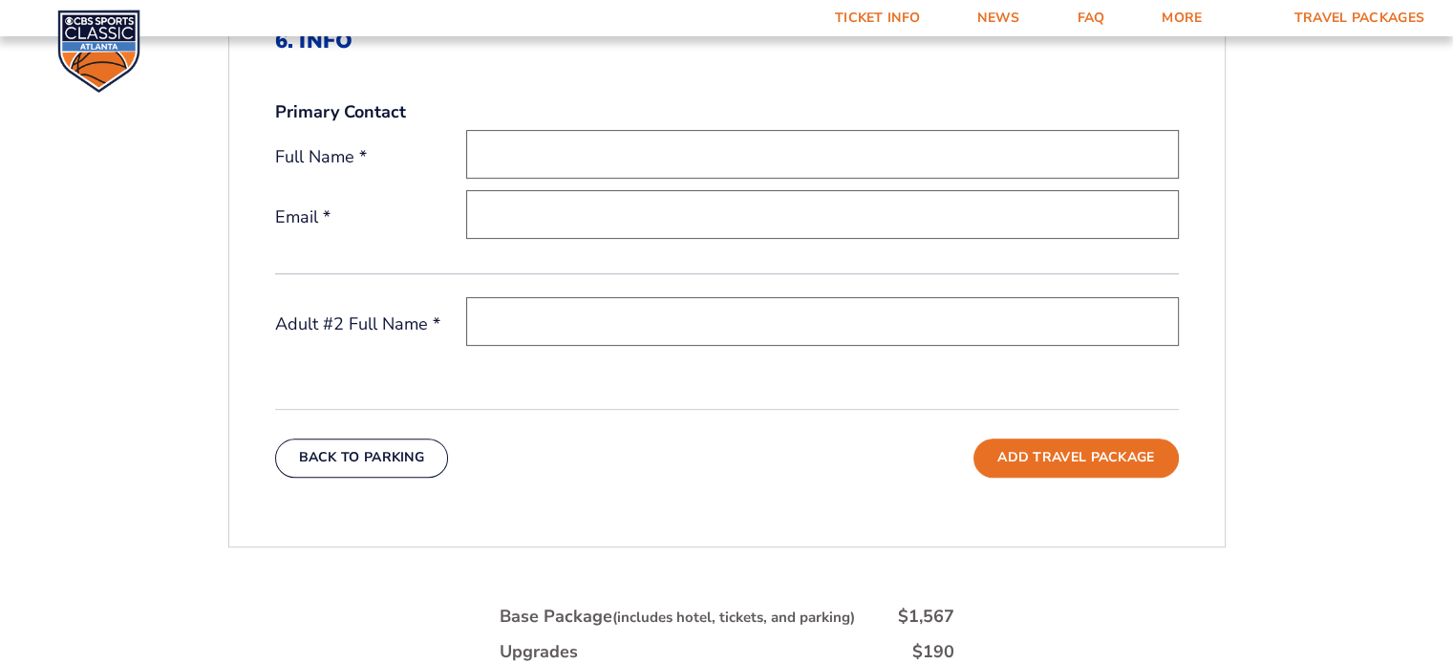
scroll to position [218, 0]
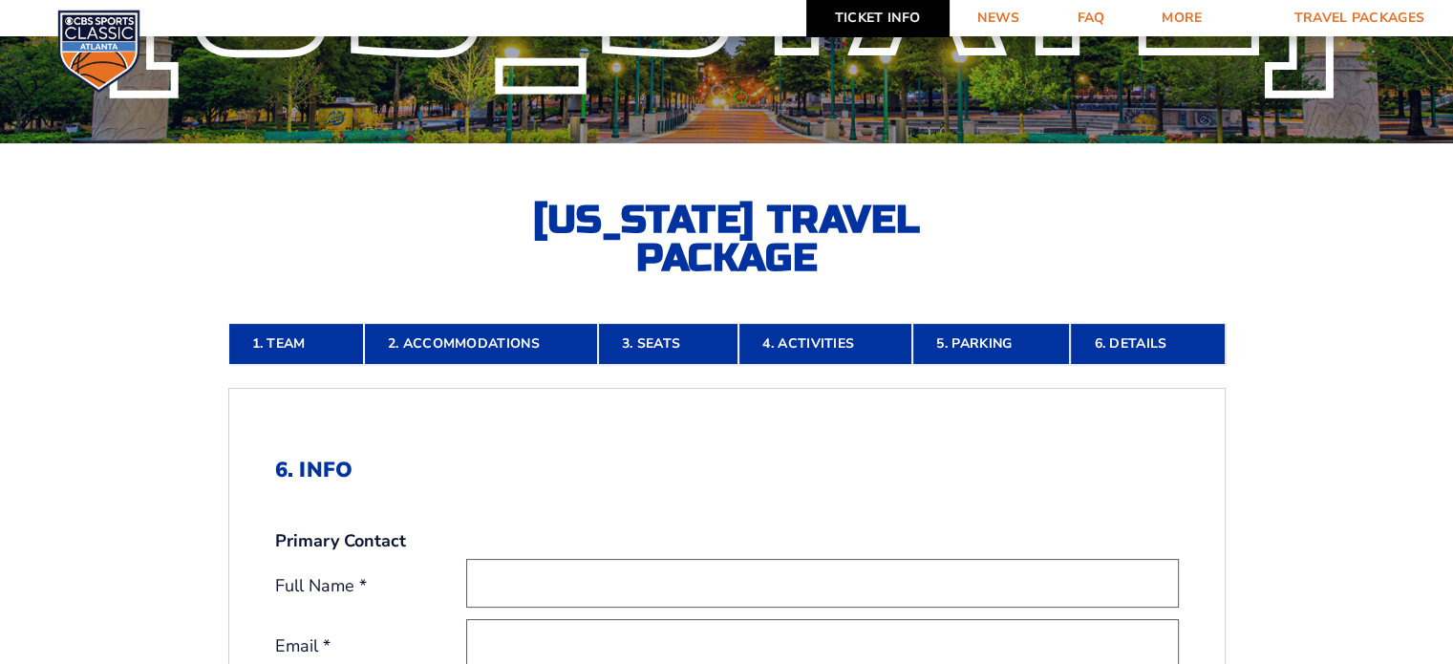
click at [860, 14] on link "Ticket Info" at bounding box center [877, 18] width 142 height 36
